Goal: Task Accomplishment & Management: Manage account settings

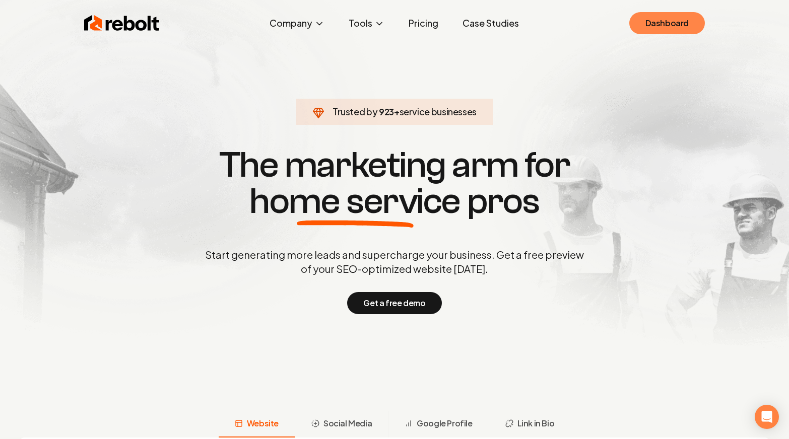
click at [681, 22] on link "Dashboard" at bounding box center [667, 23] width 76 height 22
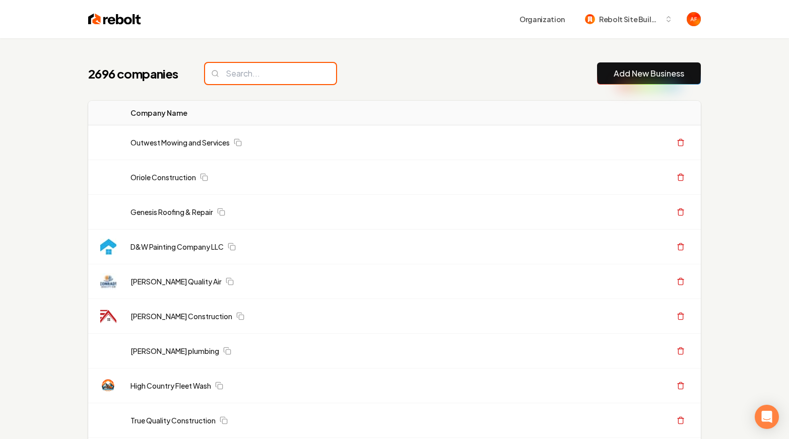
click at [234, 70] on input "search" at bounding box center [270, 73] width 131 height 21
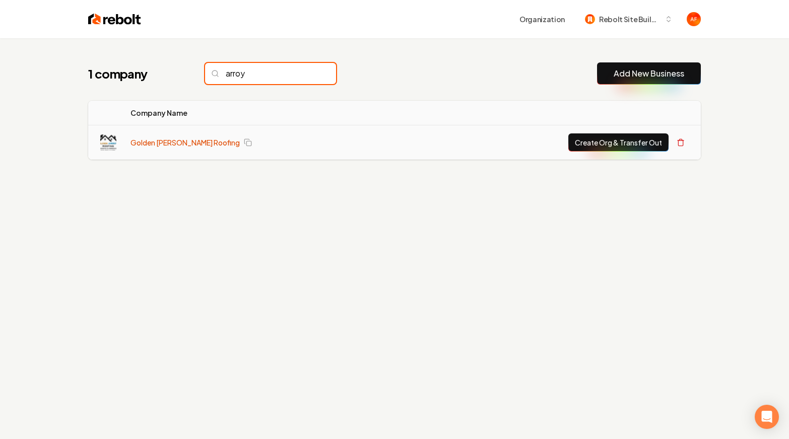
type input "arroy"
click at [150, 141] on link "Golden [PERSON_NAME] Roofing" at bounding box center [185, 143] width 109 height 10
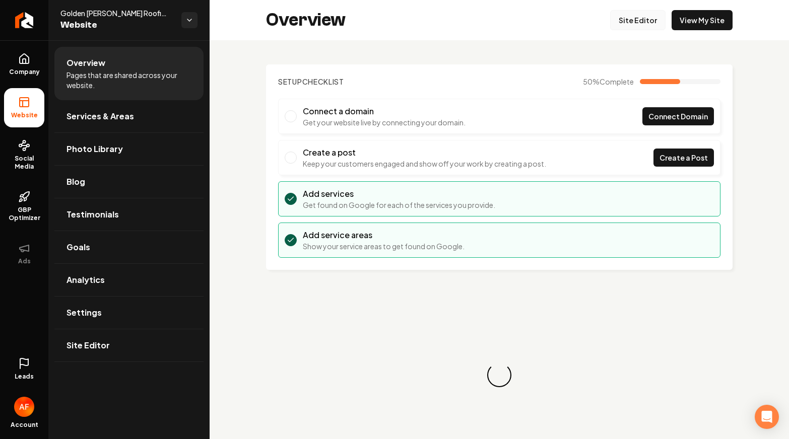
click at [640, 26] on link "Site Editor" at bounding box center [637, 20] width 55 height 20
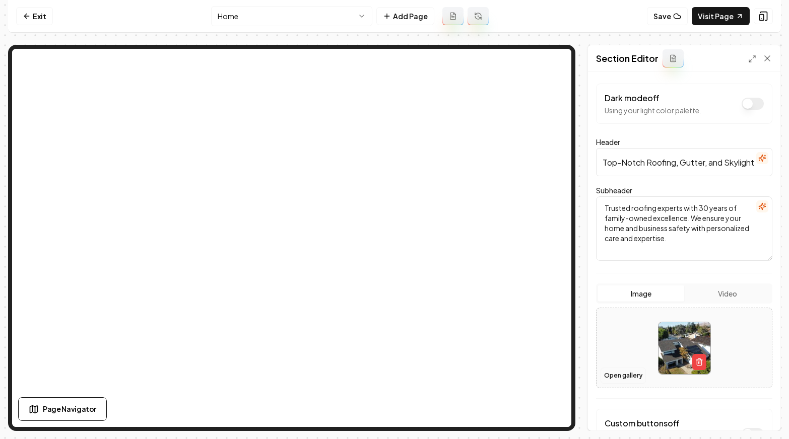
click at [626, 373] on button "Open gallery" at bounding box center [623, 376] width 45 height 16
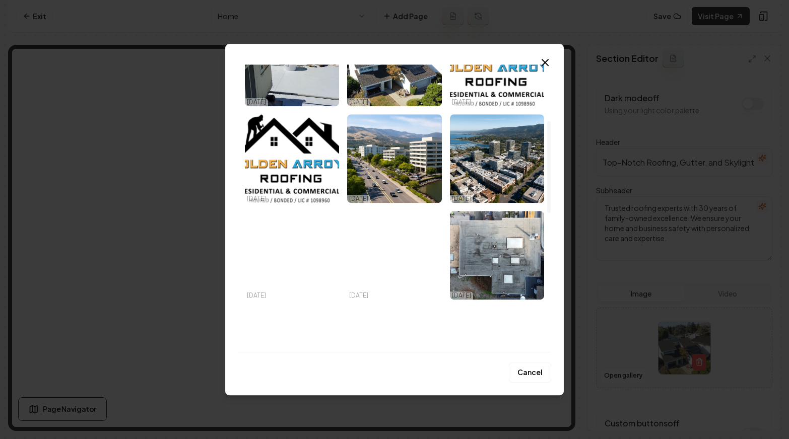
scroll to position [179, 0]
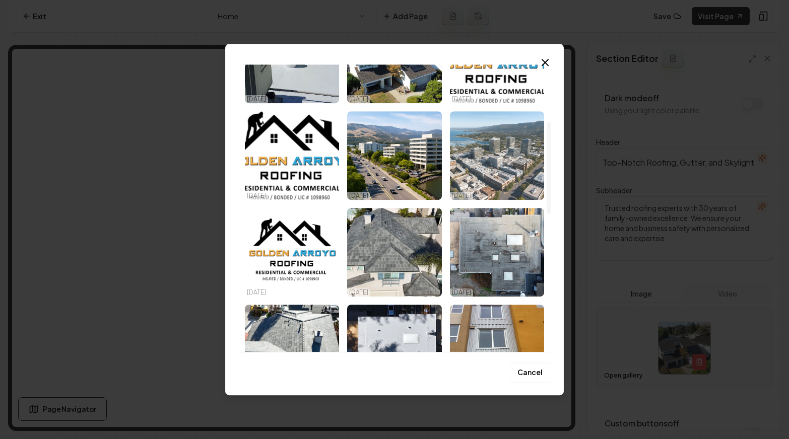
click at [520, 178] on img "Select image image_68eede085c7cd75eb83f7f29.jpeg" at bounding box center [497, 155] width 94 height 89
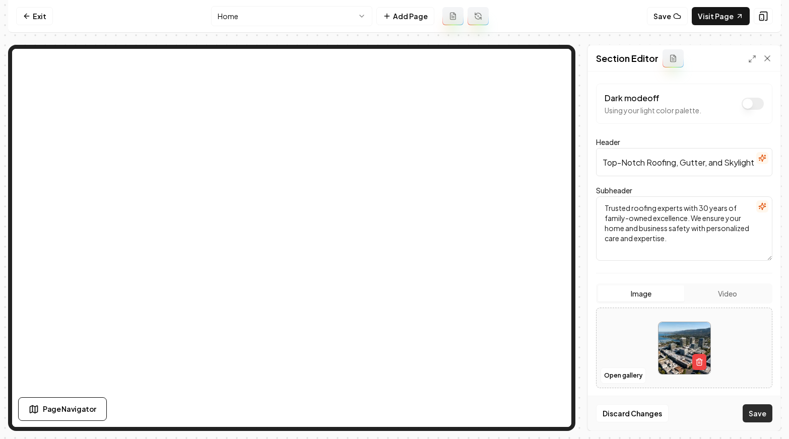
click at [748, 414] on button "Save" at bounding box center [758, 414] width 30 height 18
click at [629, 381] on button "Open gallery" at bounding box center [623, 376] width 45 height 16
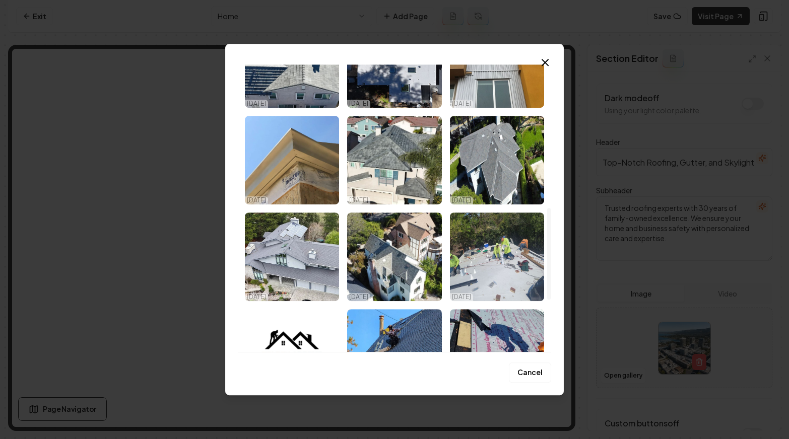
scroll to position [446, 0]
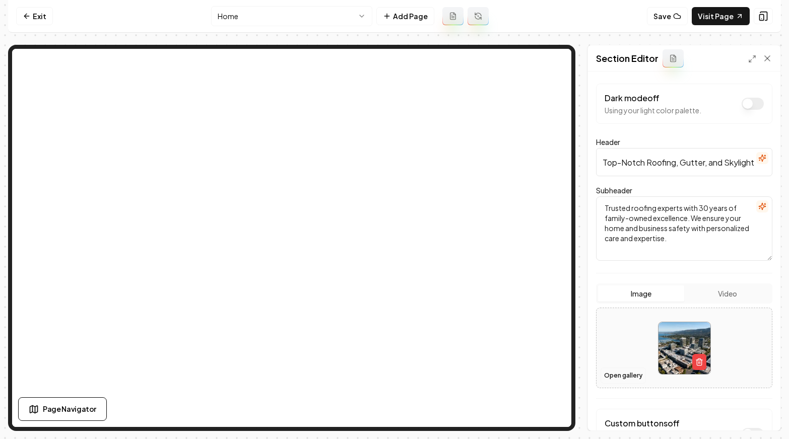
click at [611, 376] on button "Open gallery" at bounding box center [623, 376] width 45 height 16
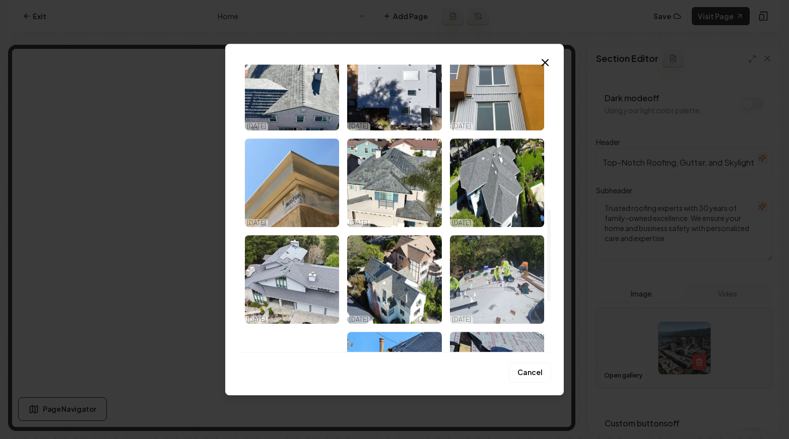
scroll to position [513, 0]
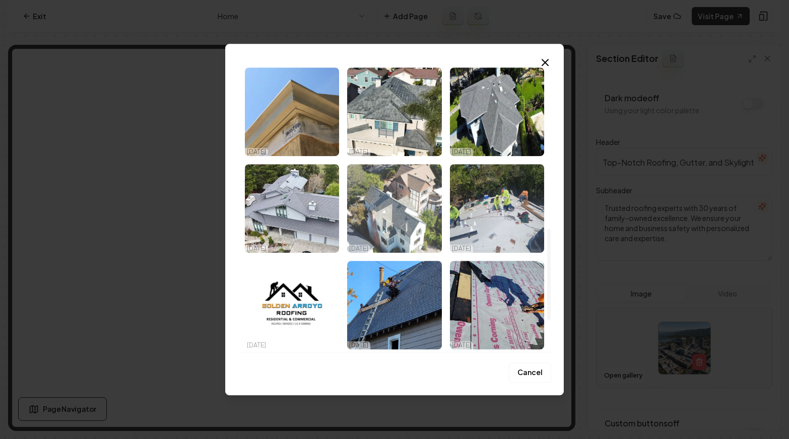
click at [428, 246] on img "Select image image_68eede035c7cd75eb83f48ab.jpeg" at bounding box center [394, 208] width 94 height 89
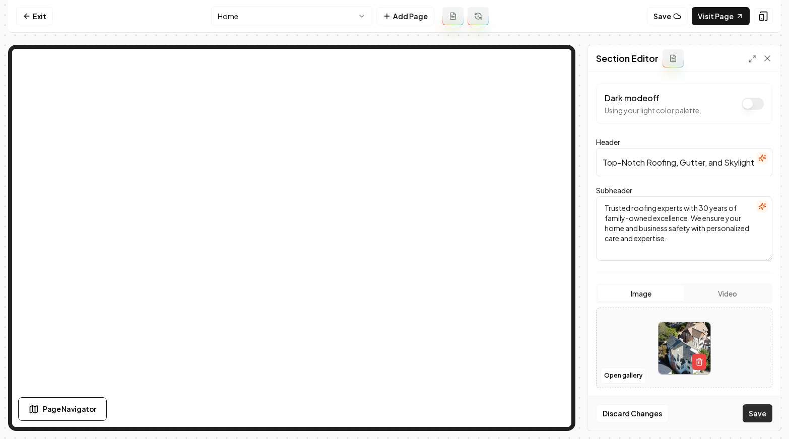
click at [760, 409] on button "Save" at bounding box center [758, 414] width 30 height 18
click at [637, 379] on button "Open gallery" at bounding box center [623, 376] width 45 height 16
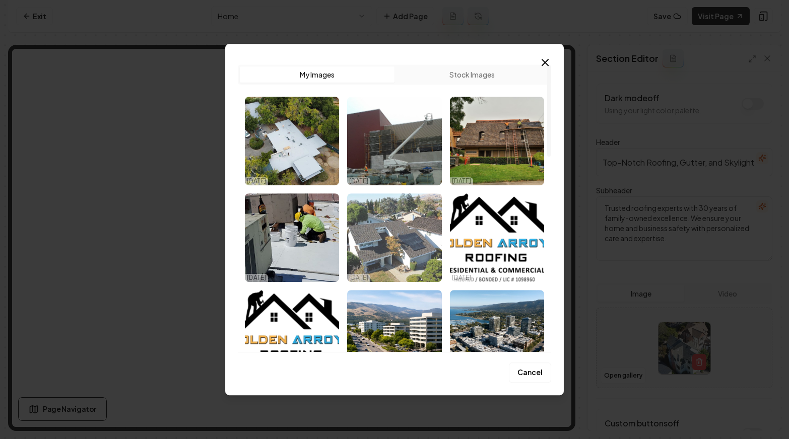
click at [386, 201] on img "Select image image_68eedec45c7cd75eb845952f.jpg" at bounding box center [394, 237] width 94 height 89
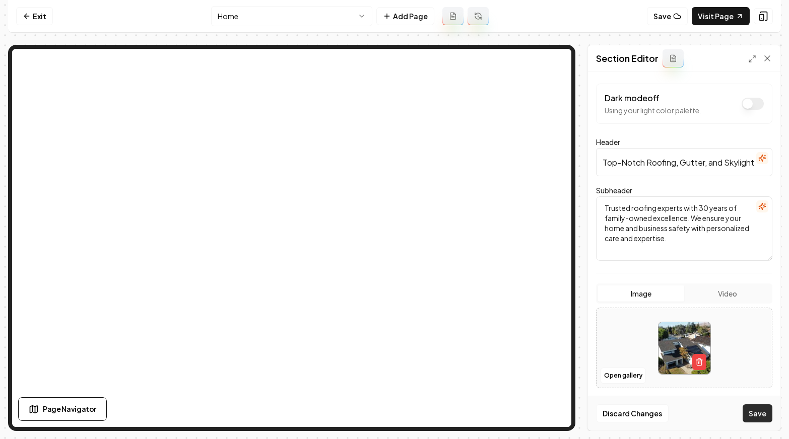
click at [749, 411] on button "Save" at bounding box center [758, 414] width 30 height 18
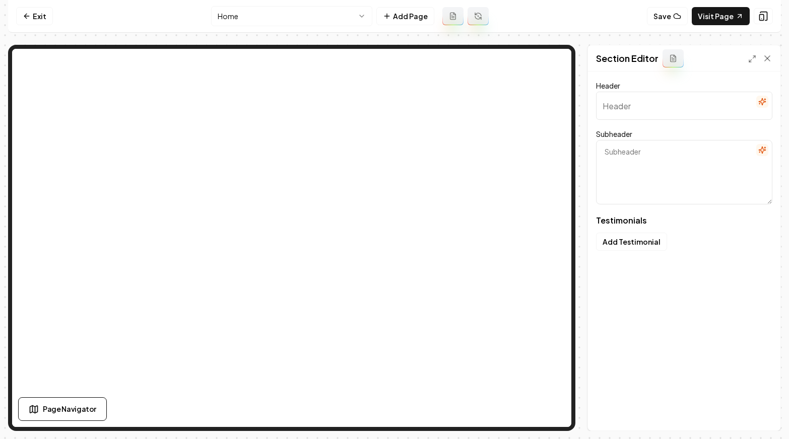
type input "Our Clients Speak Up"
type textarea "Simple stories from the folks who trust our roofing"
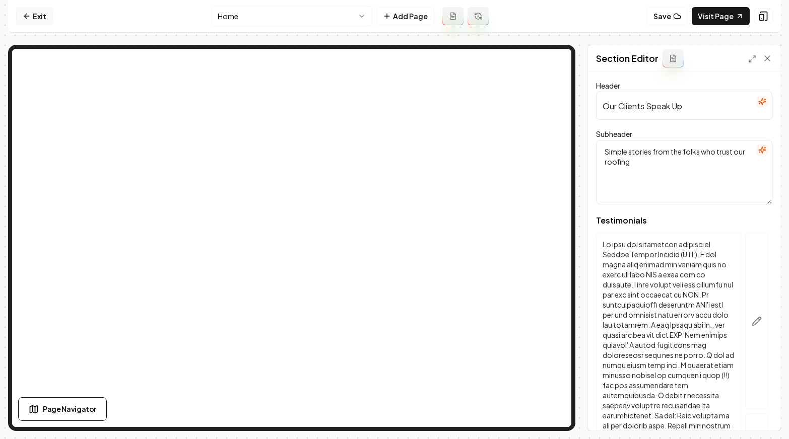
click at [35, 19] on link "Exit" at bounding box center [34, 16] width 37 height 18
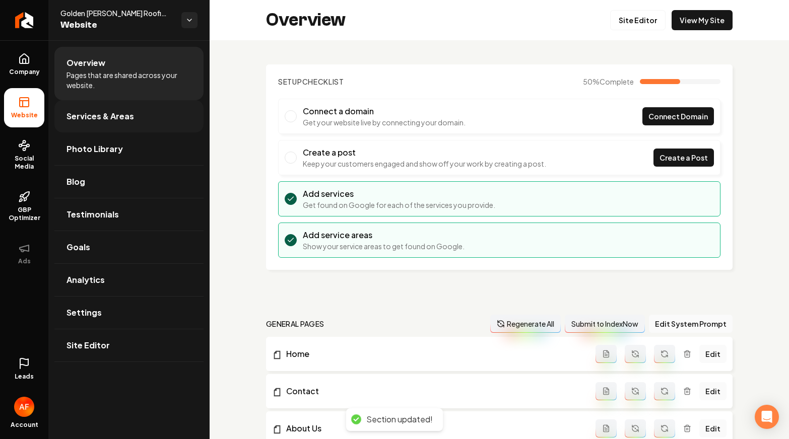
click at [71, 117] on span "Services & Areas" at bounding box center [101, 116] width 68 height 12
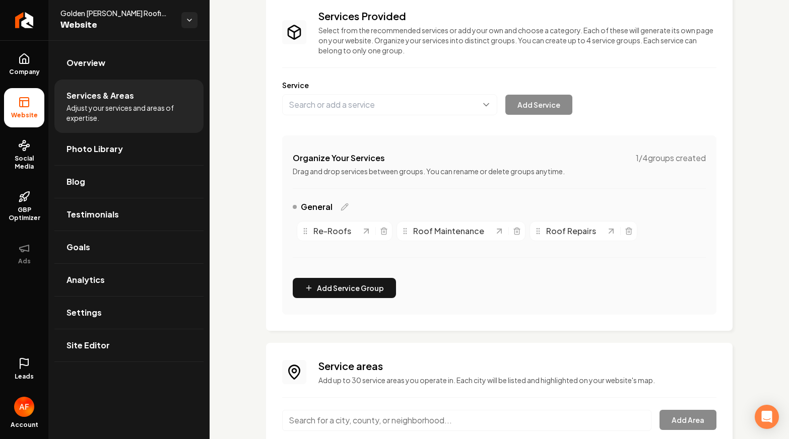
scroll to position [144, 0]
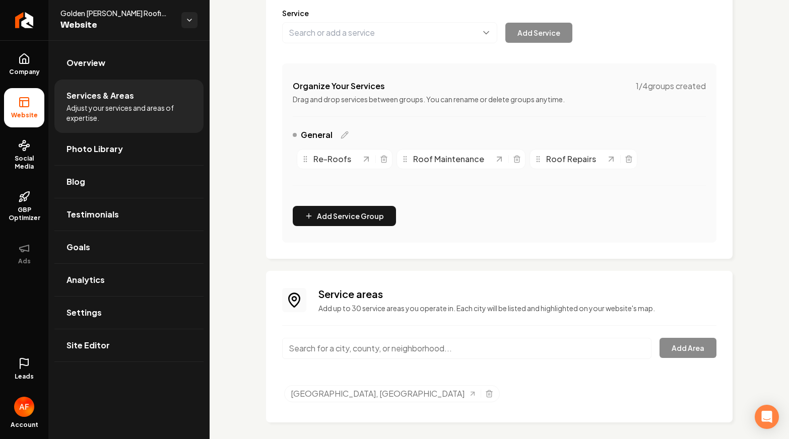
click at [377, 347] on input "Main content area" at bounding box center [466, 348] width 369 height 21
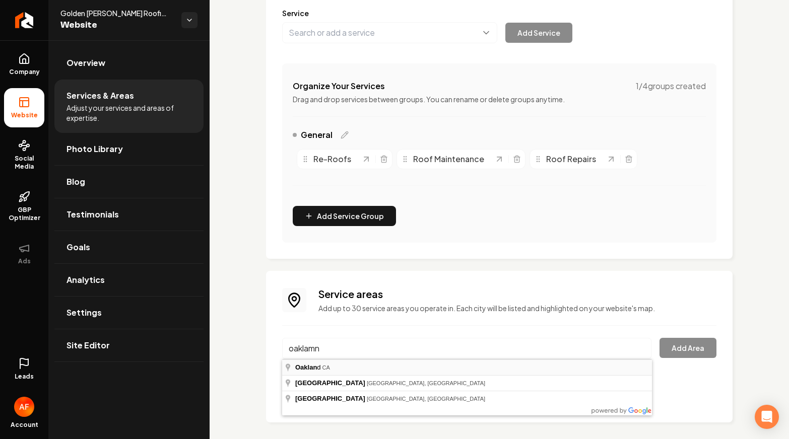
type input "[GEOGRAPHIC_DATA], [GEOGRAPHIC_DATA]"
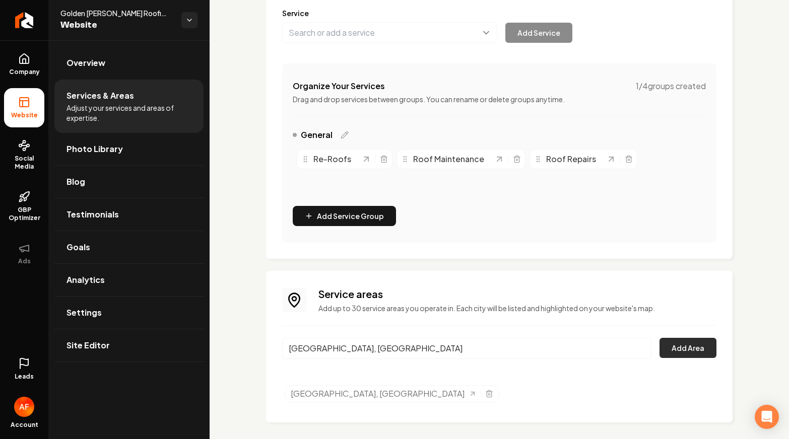
click at [674, 349] on button "Add Area" at bounding box center [688, 348] width 57 height 20
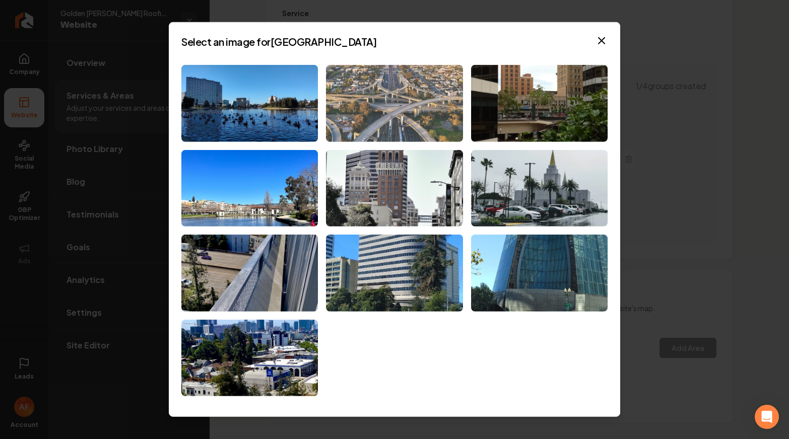
click at [374, 128] on img at bounding box center [394, 103] width 137 height 77
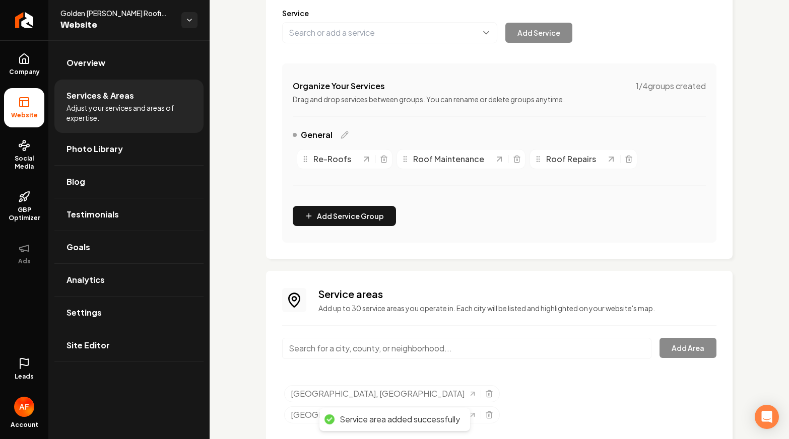
click at [362, 357] on input "Main content area" at bounding box center [466, 348] width 369 height 21
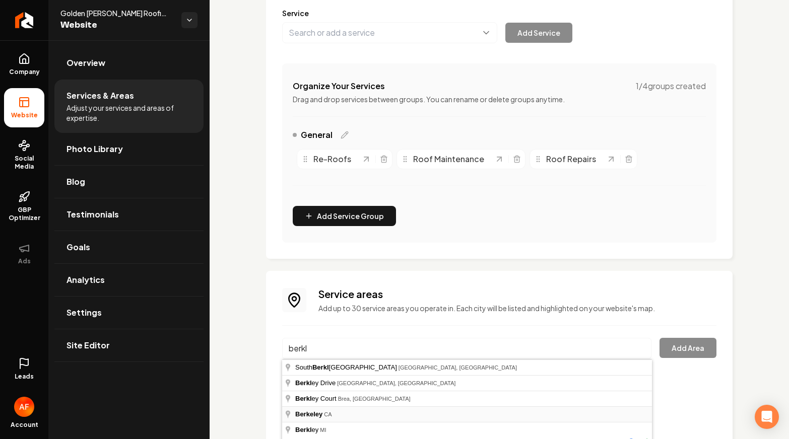
type input "[GEOGRAPHIC_DATA], [GEOGRAPHIC_DATA]"
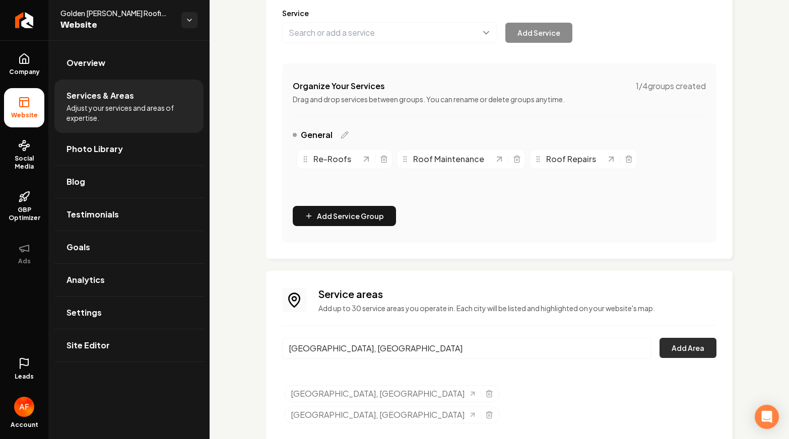
click at [690, 347] on button "Add Area" at bounding box center [688, 348] width 57 height 20
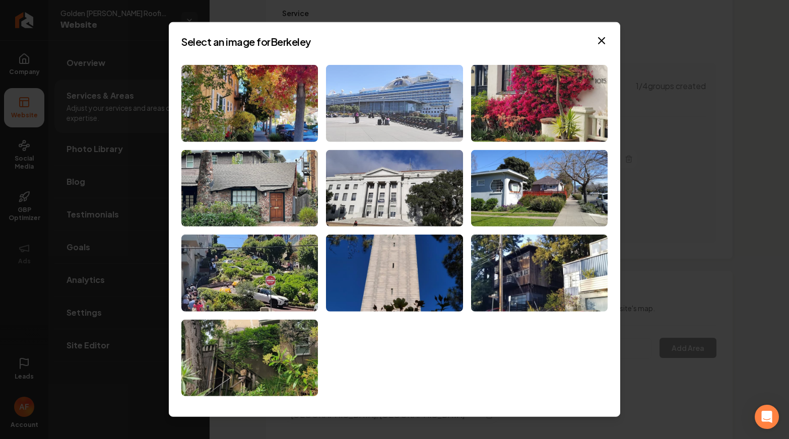
click at [427, 105] on img at bounding box center [394, 103] width 137 height 77
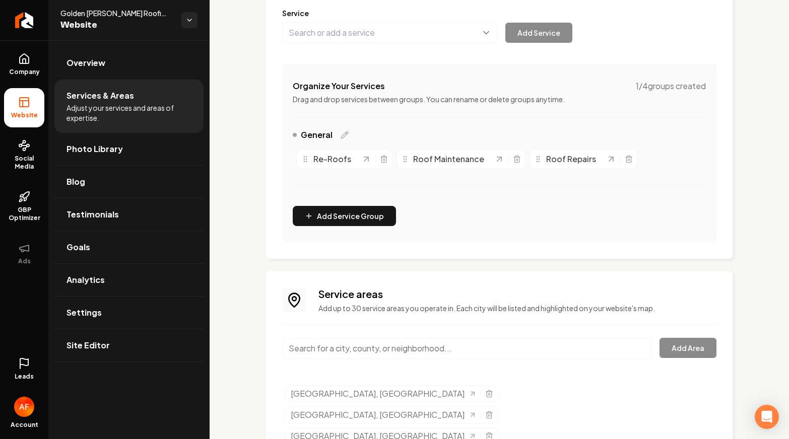
click at [405, 351] on input "Main content area" at bounding box center [466, 348] width 369 height 21
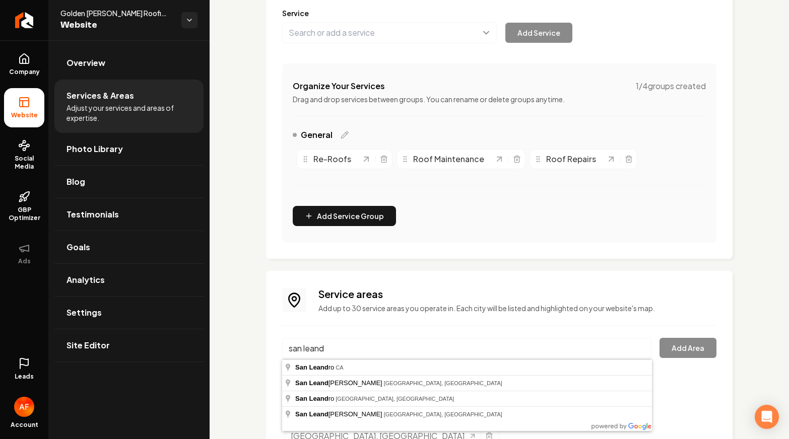
type input "[GEOGRAPHIC_DATA], [GEOGRAPHIC_DATA]"
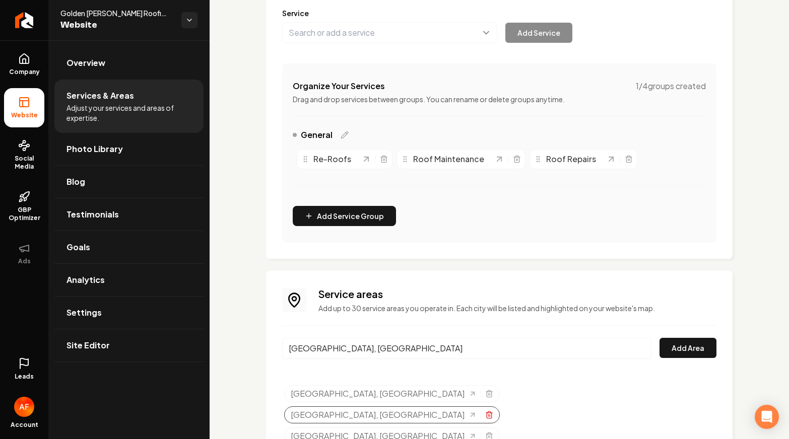
click at [493, 411] on icon "Selected tags" at bounding box center [489, 415] width 8 height 8
click at [683, 356] on button "Add Area" at bounding box center [688, 348] width 57 height 20
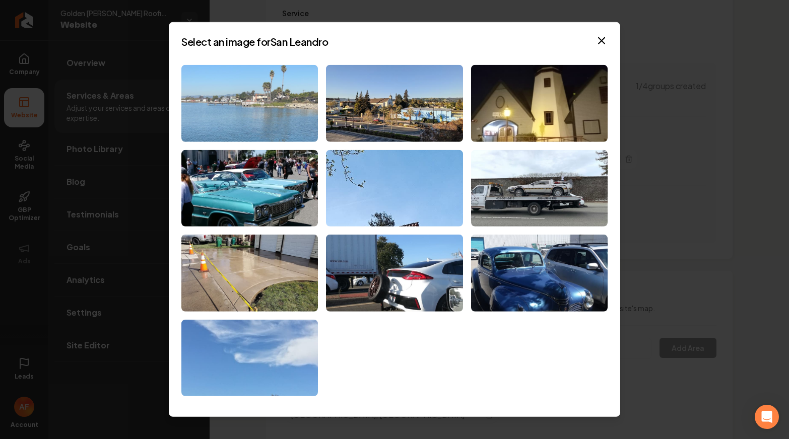
click at [296, 122] on img at bounding box center [249, 103] width 137 height 77
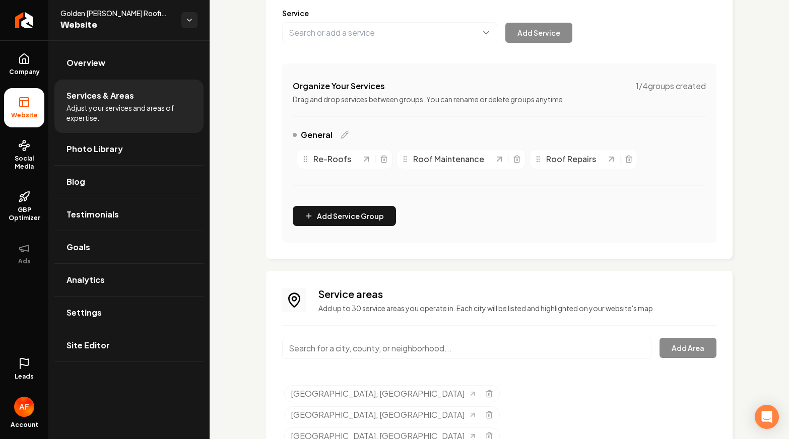
click at [439, 280] on div "Service areas Add up to 30 service areas you operate in. Each city will be list…" at bounding box center [499, 368] width 467 height 194
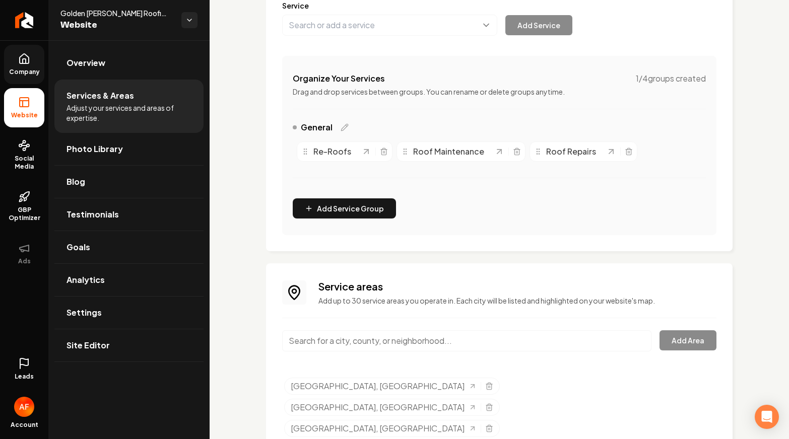
click at [34, 74] on span "Company" at bounding box center [24, 72] width 39 height 8
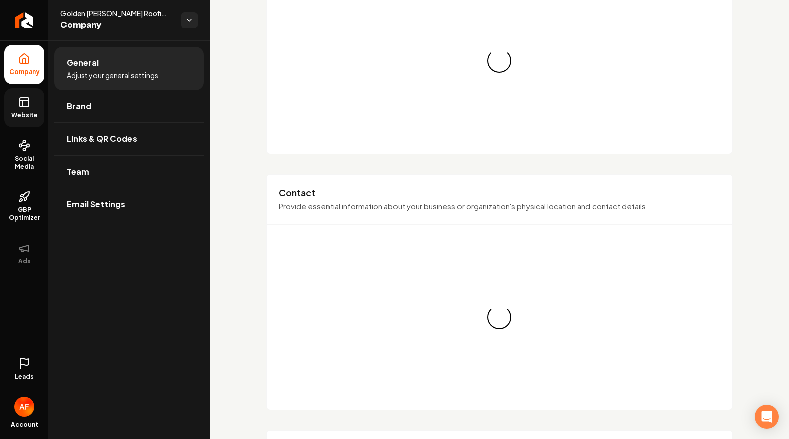
click at [30, 96] on icon at bounding box center [24, 102] width 12 height 12
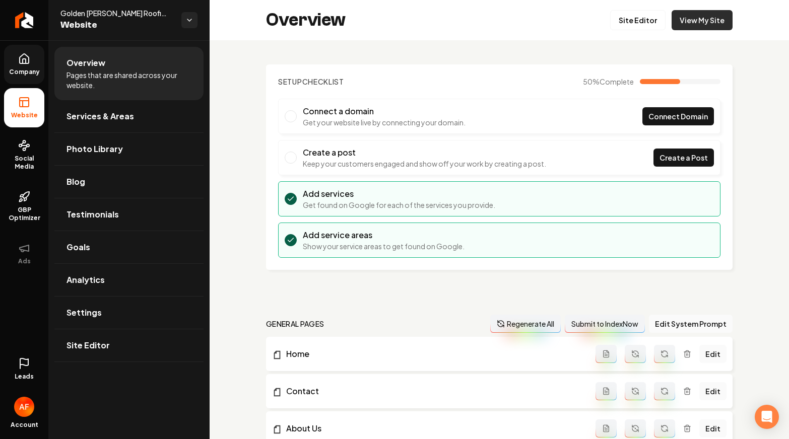
click at [712, 18] on link "View My Site" at bounding box center [702, 20] width 61 height 20
click at [622, 12] on link "Site Editor" at bounding box center [637, 20] width 55 height 20
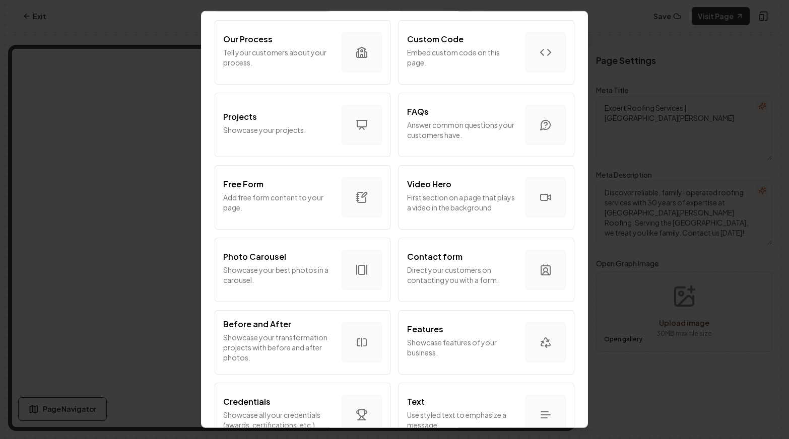
scroll to position [525, 0]
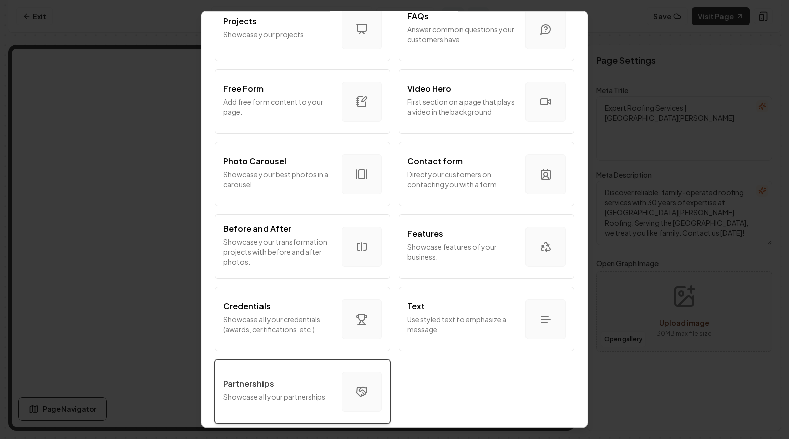
click at [306, 386] on div "Partnerships" at bounding box center [278, 384] width 110 height 12
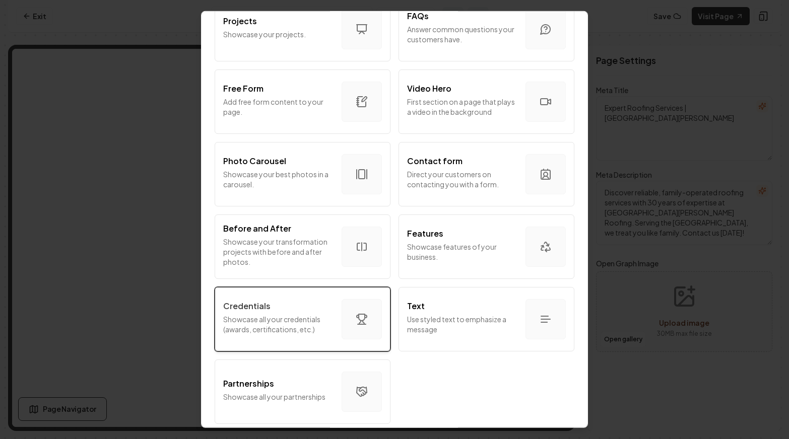
click at [288, 334] on div "Credentials Showcase all your credentials (awards, certifications, etc.)" at bounding box center [278, 319] width 110 height 38
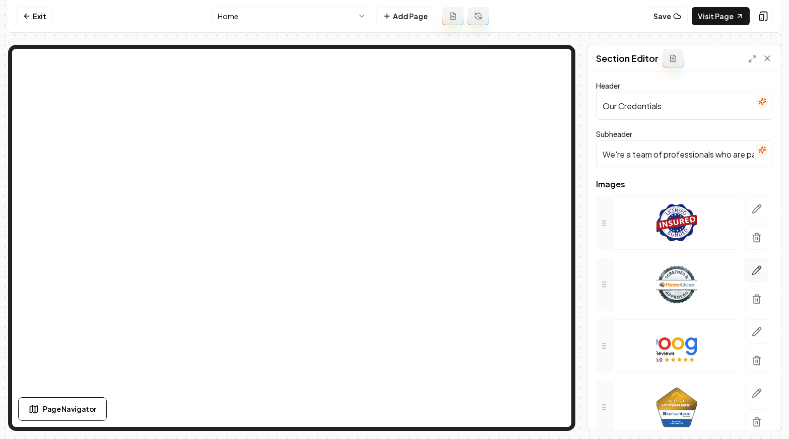
click at [753, 274] on icon "button" at bounding box center [757, 270] width 9 height 9
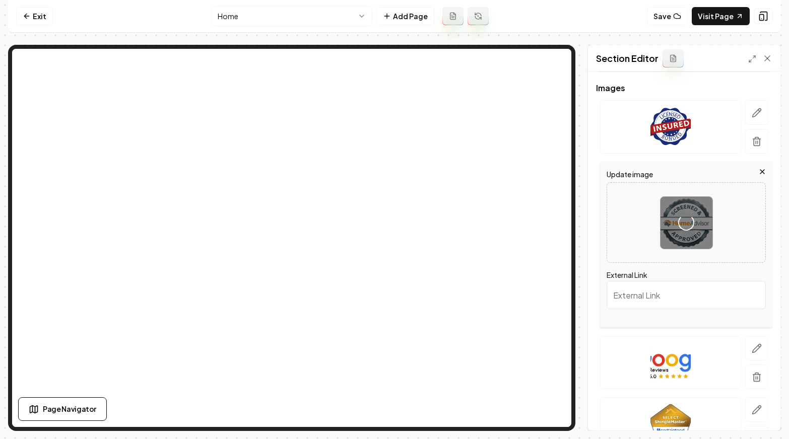
scroll to position [97, 0]
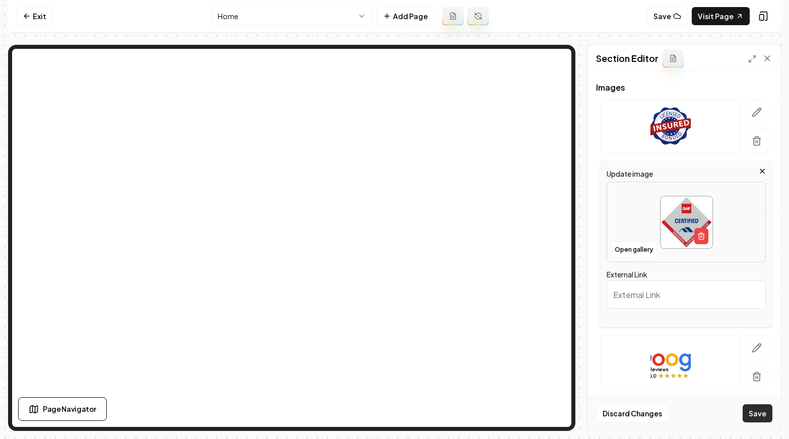
click at [753, 413] on button "Save" at bounding box center [758, 414] width 30 height 18
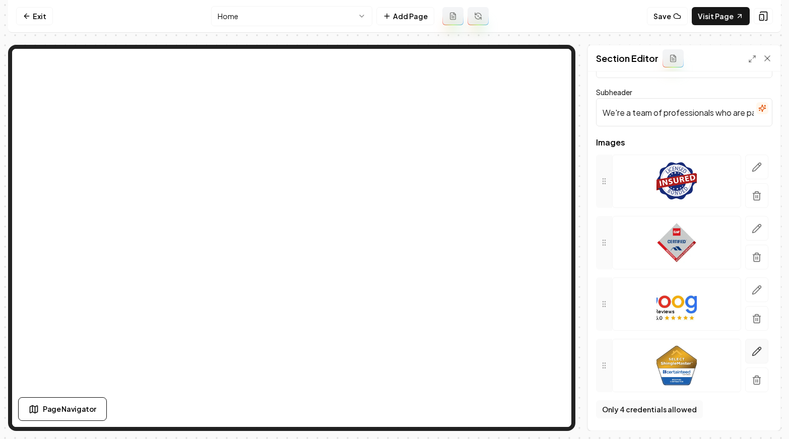
click at [755, 354] on icon "button" at bounding box center [757, 352] width 10 height 10
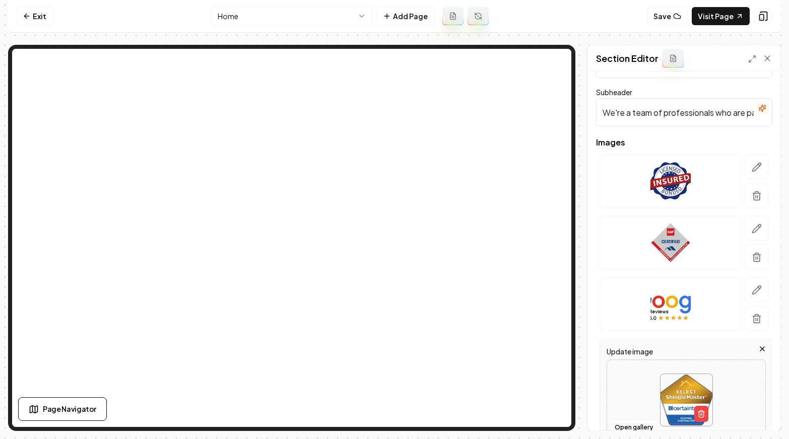
scroll to position [155, 0]
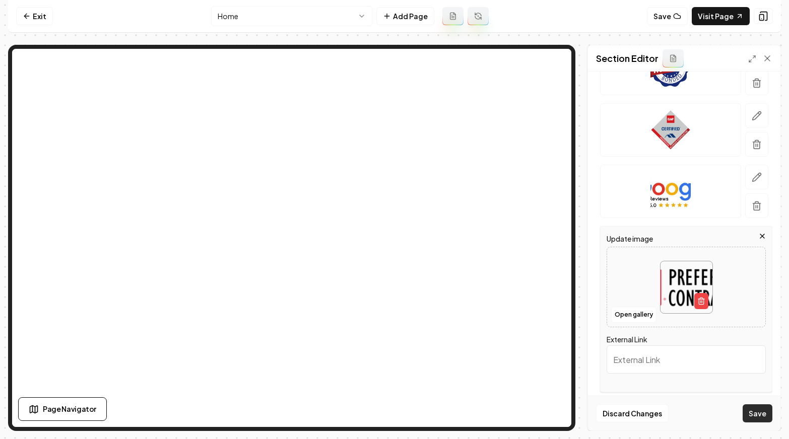
click at [753, 413] on button "Save" at bounding box center [758, 414] width 30 height 18
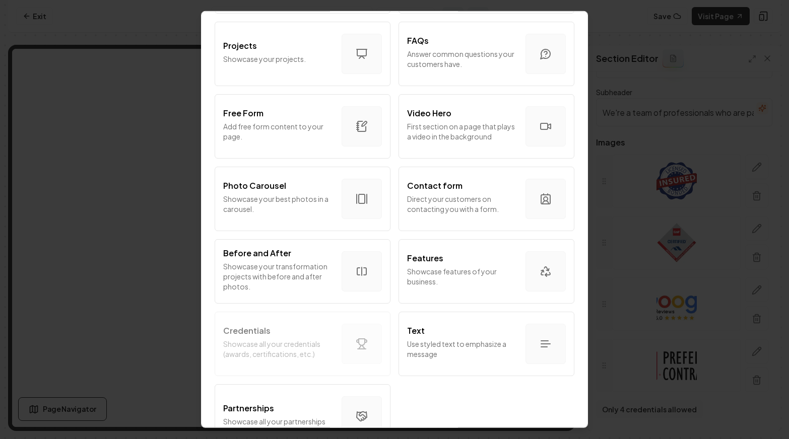
scroll to position [525, 0]
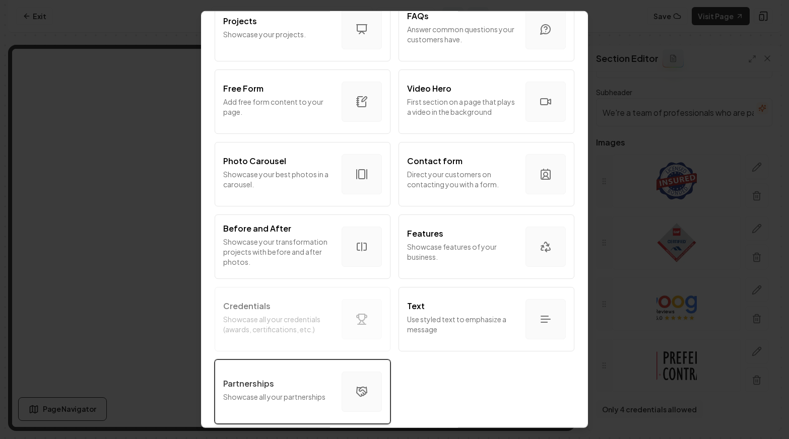
click at [278, 379] on div "Partnerships" at bounding box center [278, 384] width 110 height 12
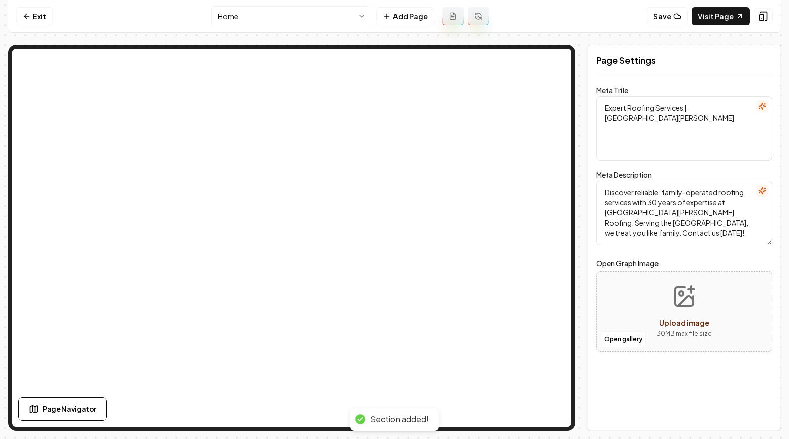
scroll to position [0, 0]
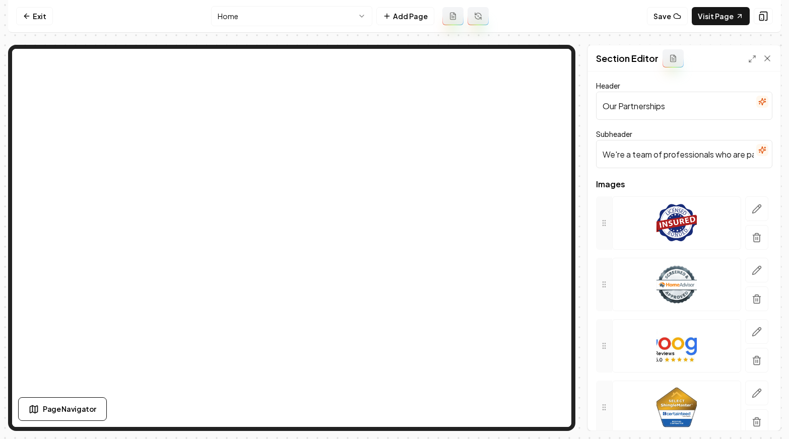
click at [668, 162] on input "We're a team of professionals who are passionate about what we do." at bounding box center [684, 154] width 176 height 28
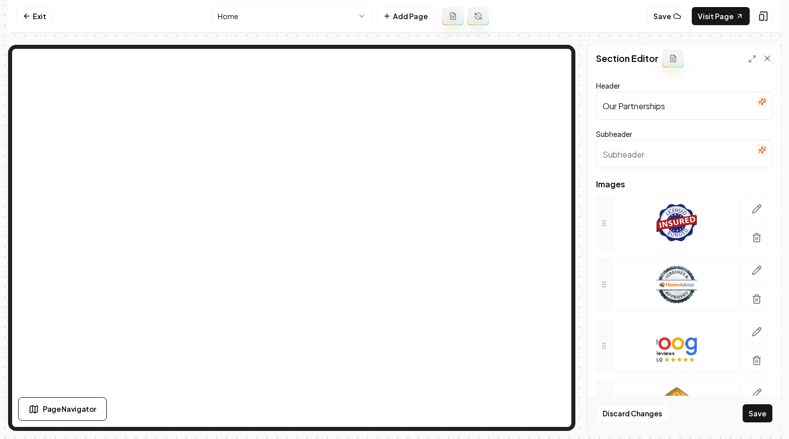
click at [681, 107] on input "Our Partnerships" at bounding box center [684, 106] width 176 height 28
type input "Brands We Trust"
click at [752, 204] on icon "button" at bounding box center [757, 209] width 10 height 10
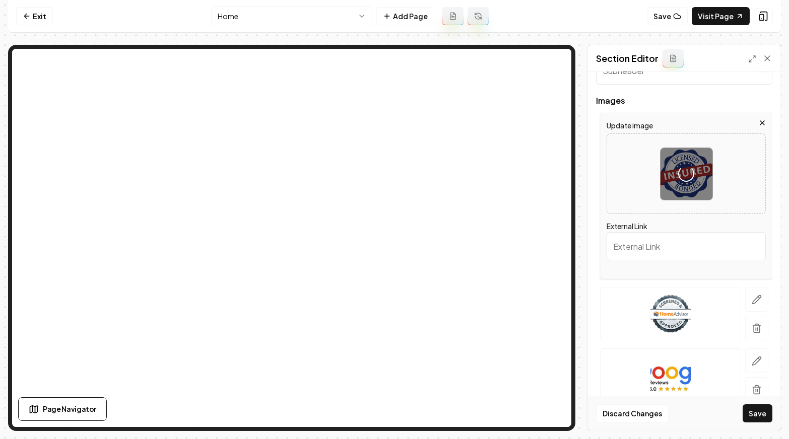
scroll to position [148, 0]
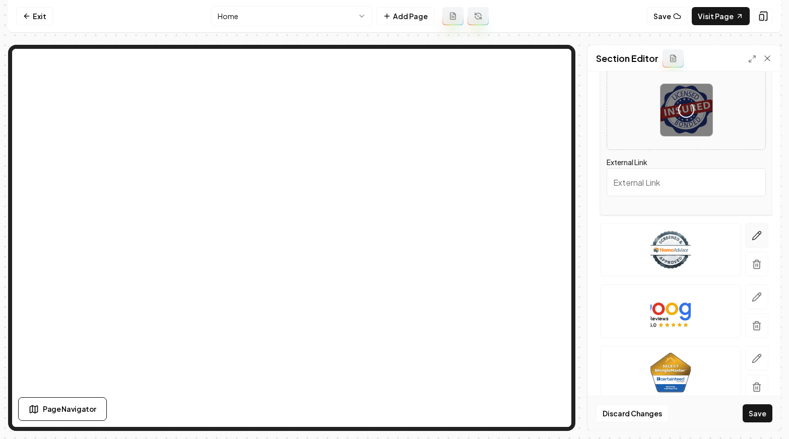
click at [752, 237] on icon "button" at bounding box center [757, 236] width 10 height 10
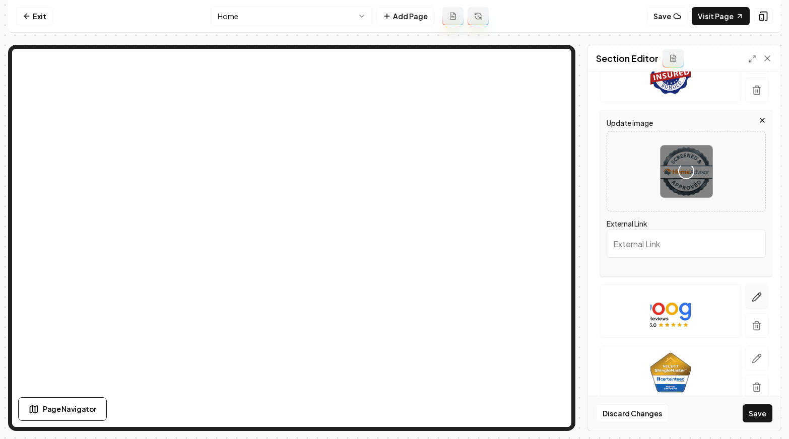
click at [756, 298] on icon "button" at bounding box center [757, 297] width 9 height 9
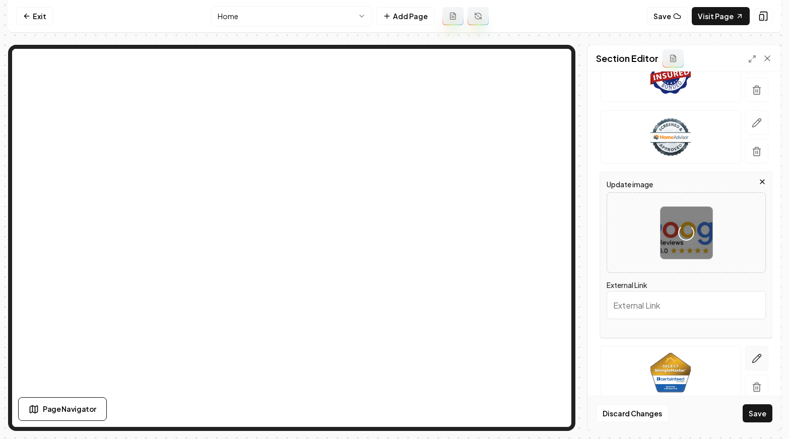
click at [761, 358] on icon "button" at bounding box center [757, 359] width 10 height 10
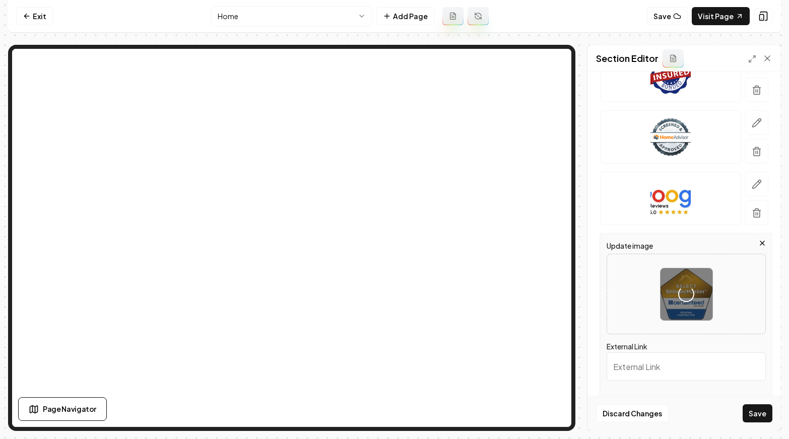
scroll to position [189, 0]
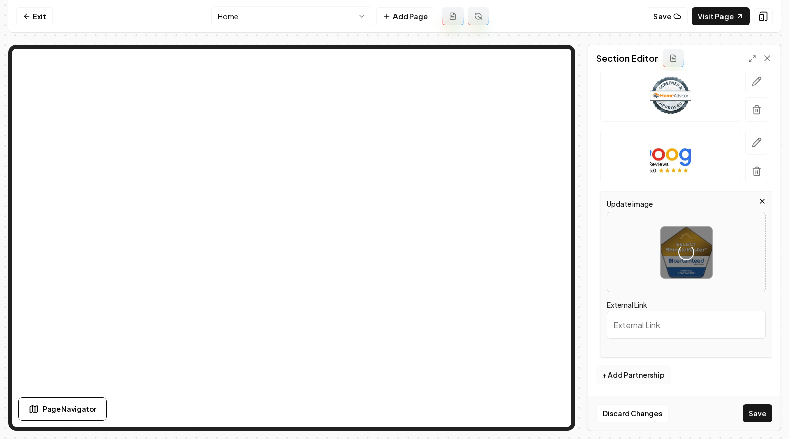
click at [635, 372] on button "+ Add Partnership" at bounding box center [633, 375] width 75 height 18
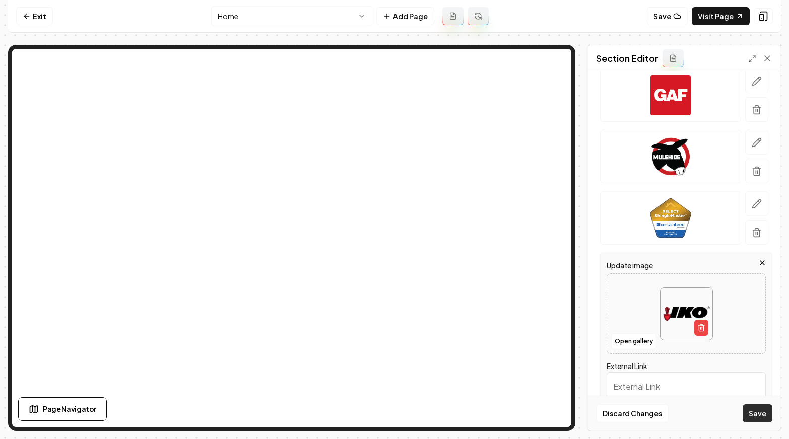
click at [748, 413] on button "Save" at bounding box center [758, 414] width 30 height 18
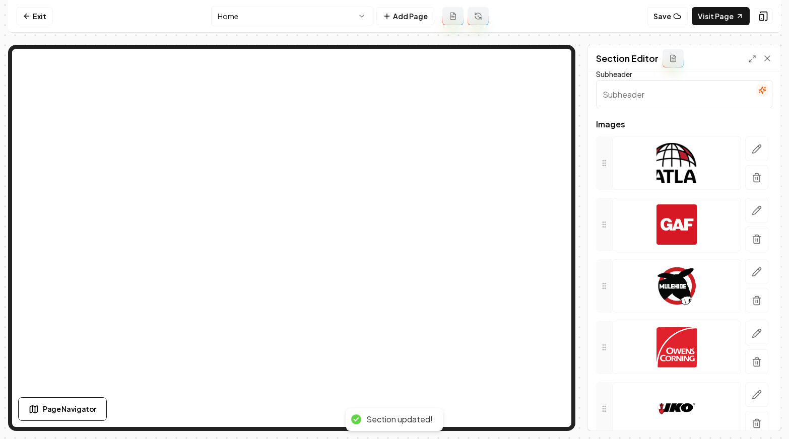
scroll to position [103, 0]
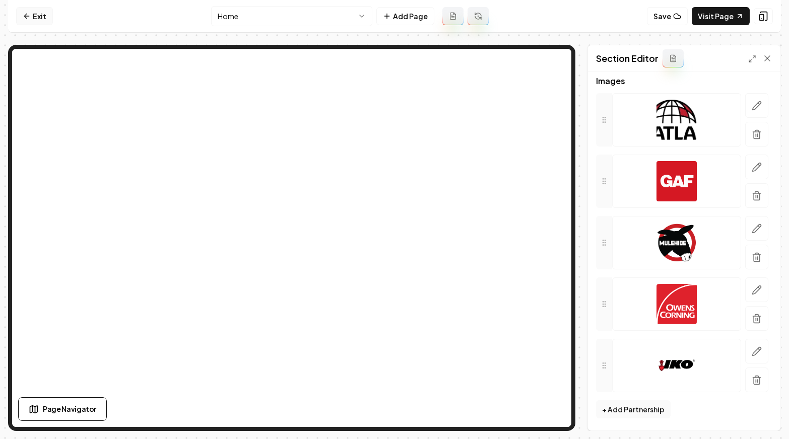
click at [22, 21] on link "Exit" at bounding box center [34, 16] width 37 height 18
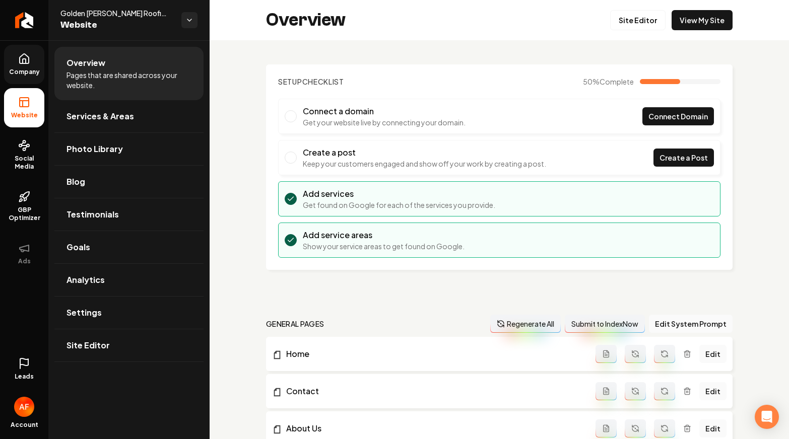
click at [11, 63] on link "Company" at bounding box center [24, 64] width 40 height 39
